Goal: Task Accomplishment & Management: Manage account settings

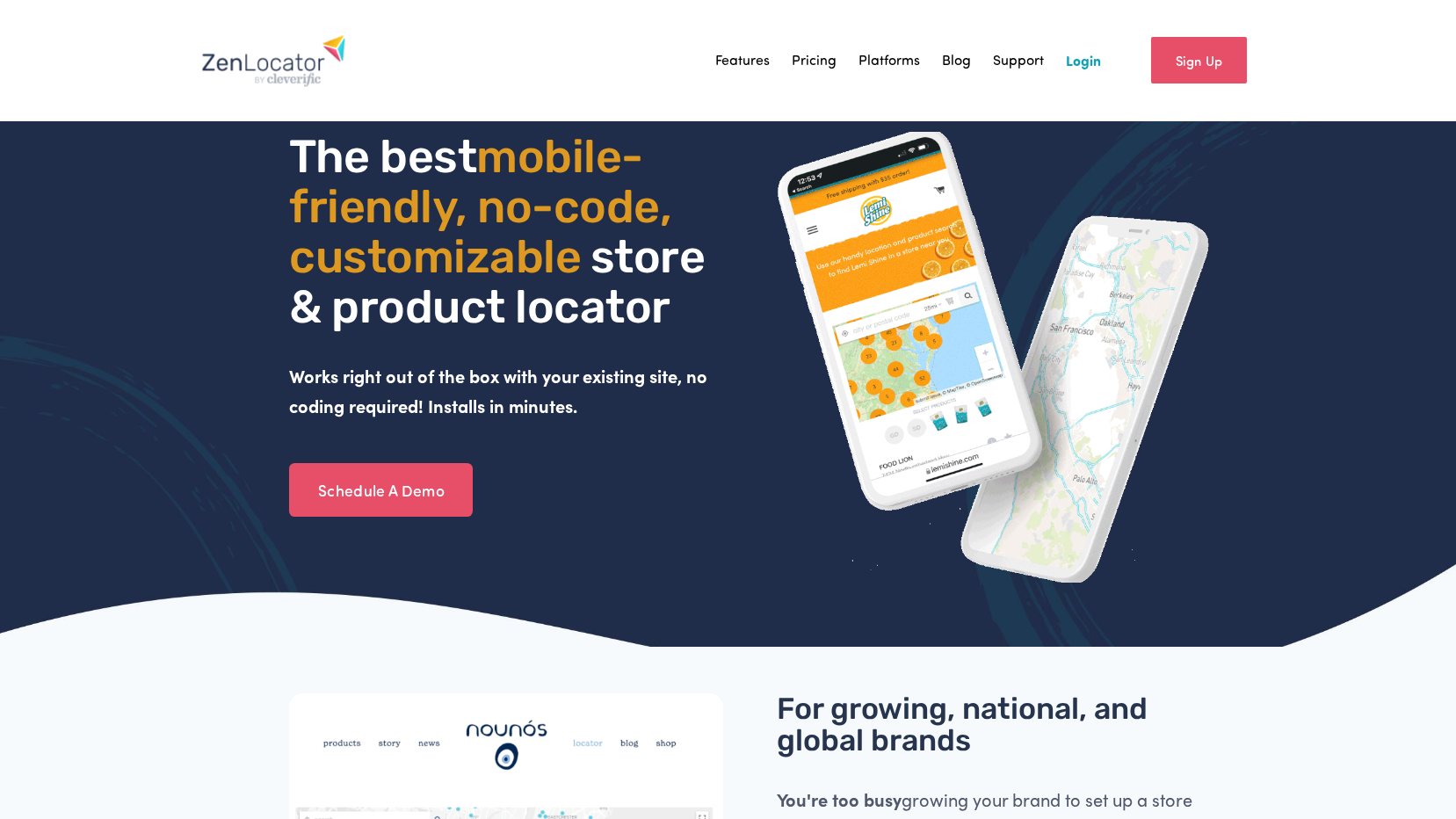
click at [1070, 55] on link "Login" at bounding box center [1084, 61] width 35 height 27
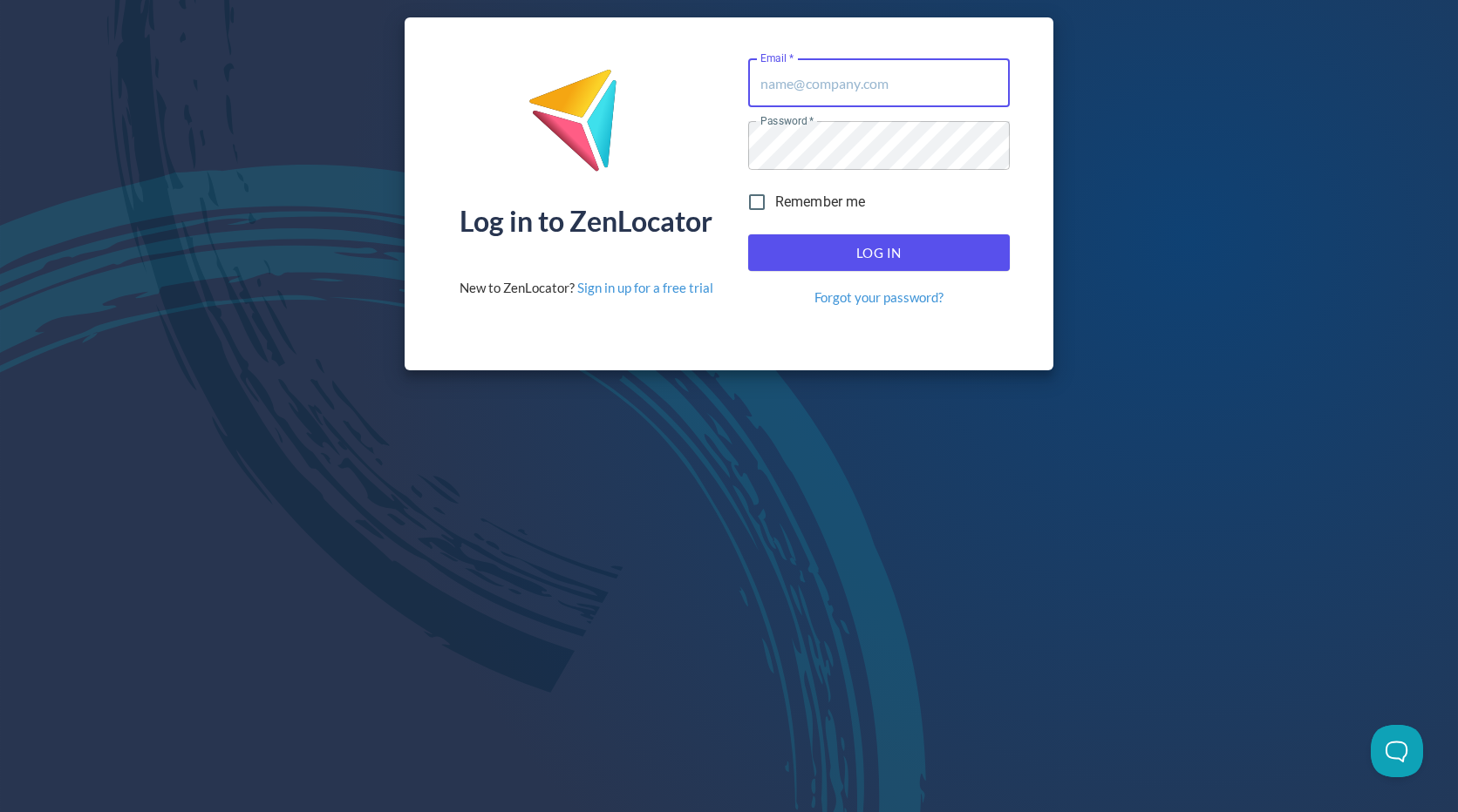
type input "[EMAIL_ADDRESS][DOMAIN_NAME]"
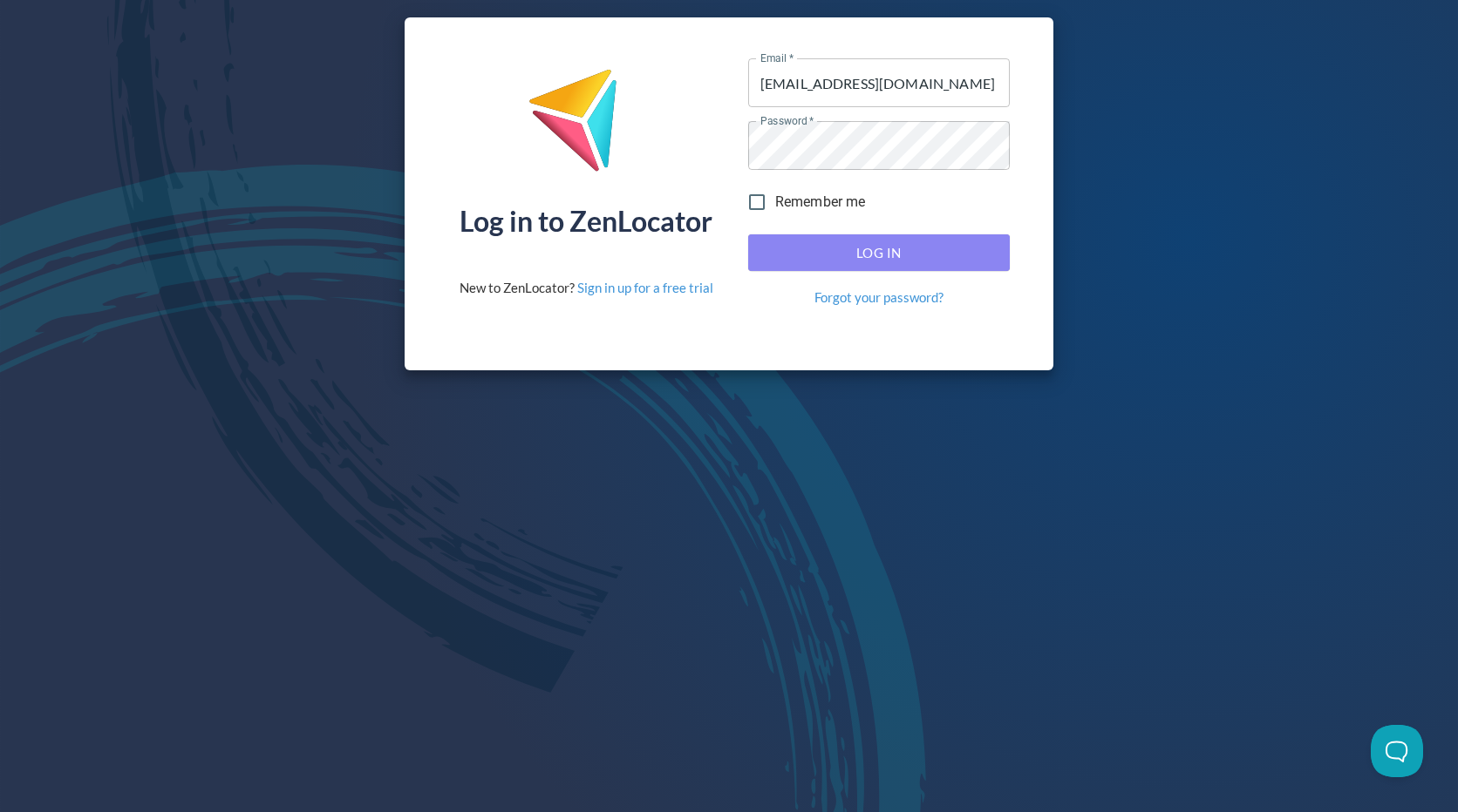
click at [815, 239] on button "Log In" at bounding box center [879, 252] width 262 height 37
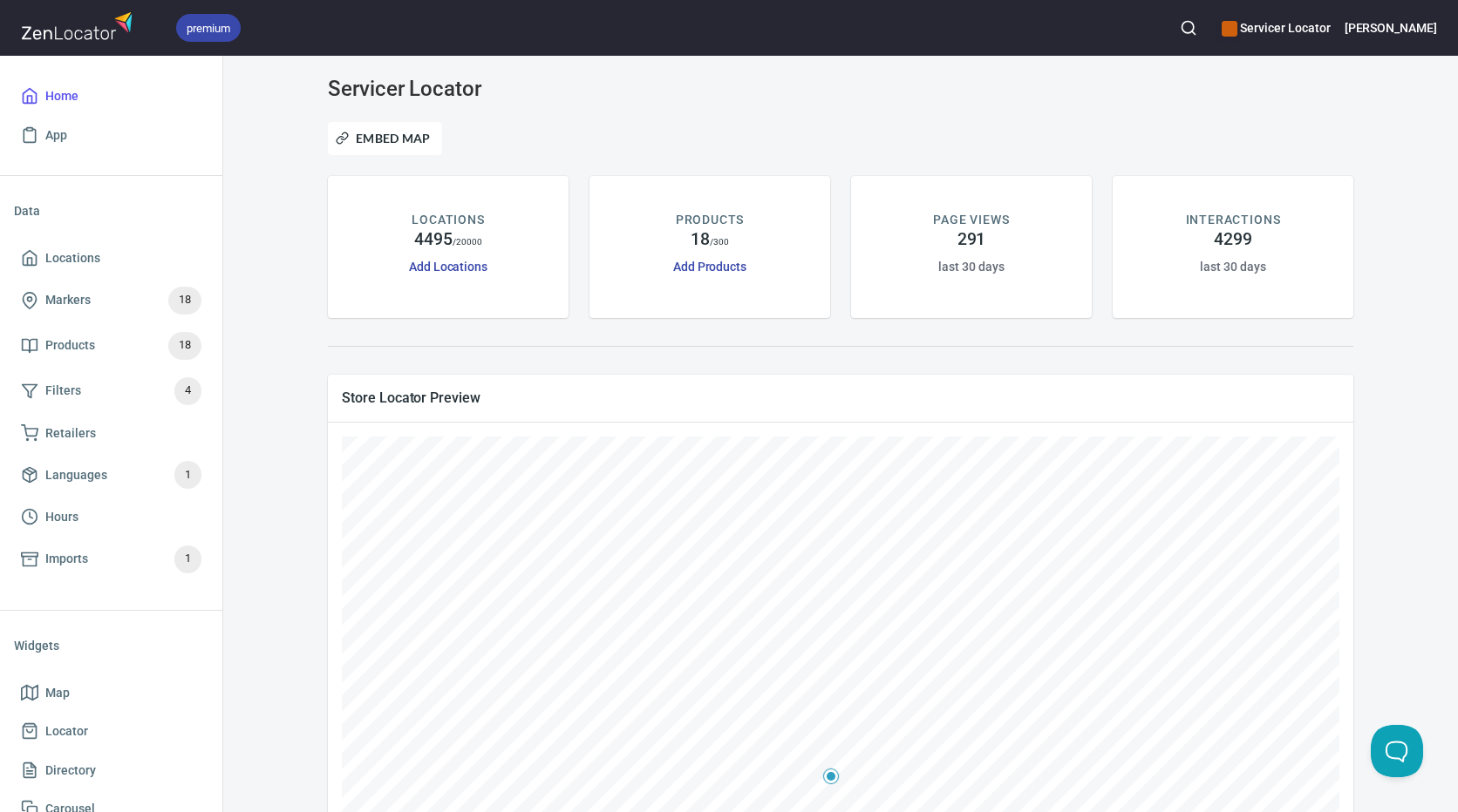
scroll to position [262, 0]
